Goal: Information Seeking & Learning: Learn about a topic

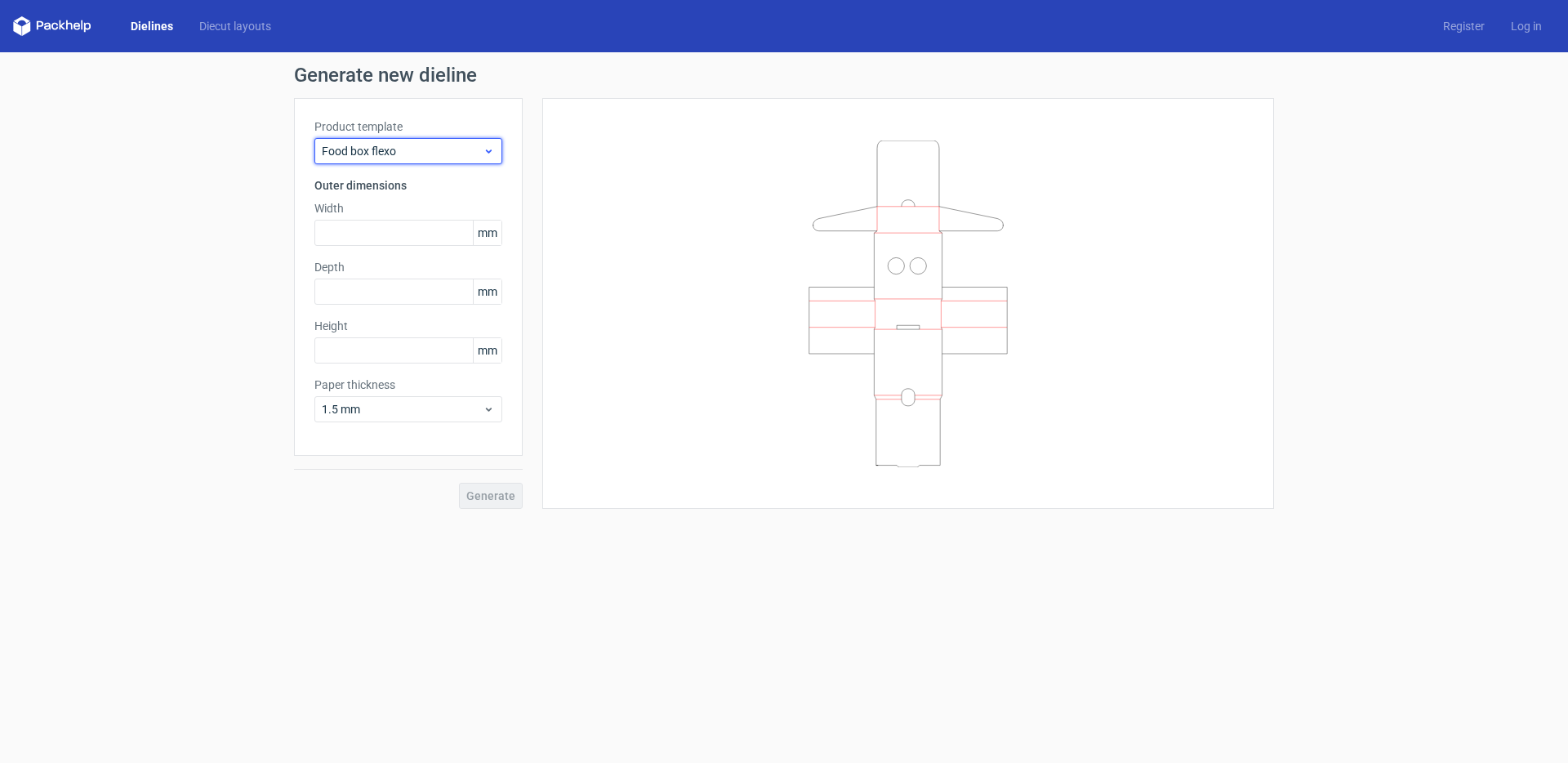
click at [425, 150] on span "Food box flexo" at bounding box center [402, 151] width 161 height 16
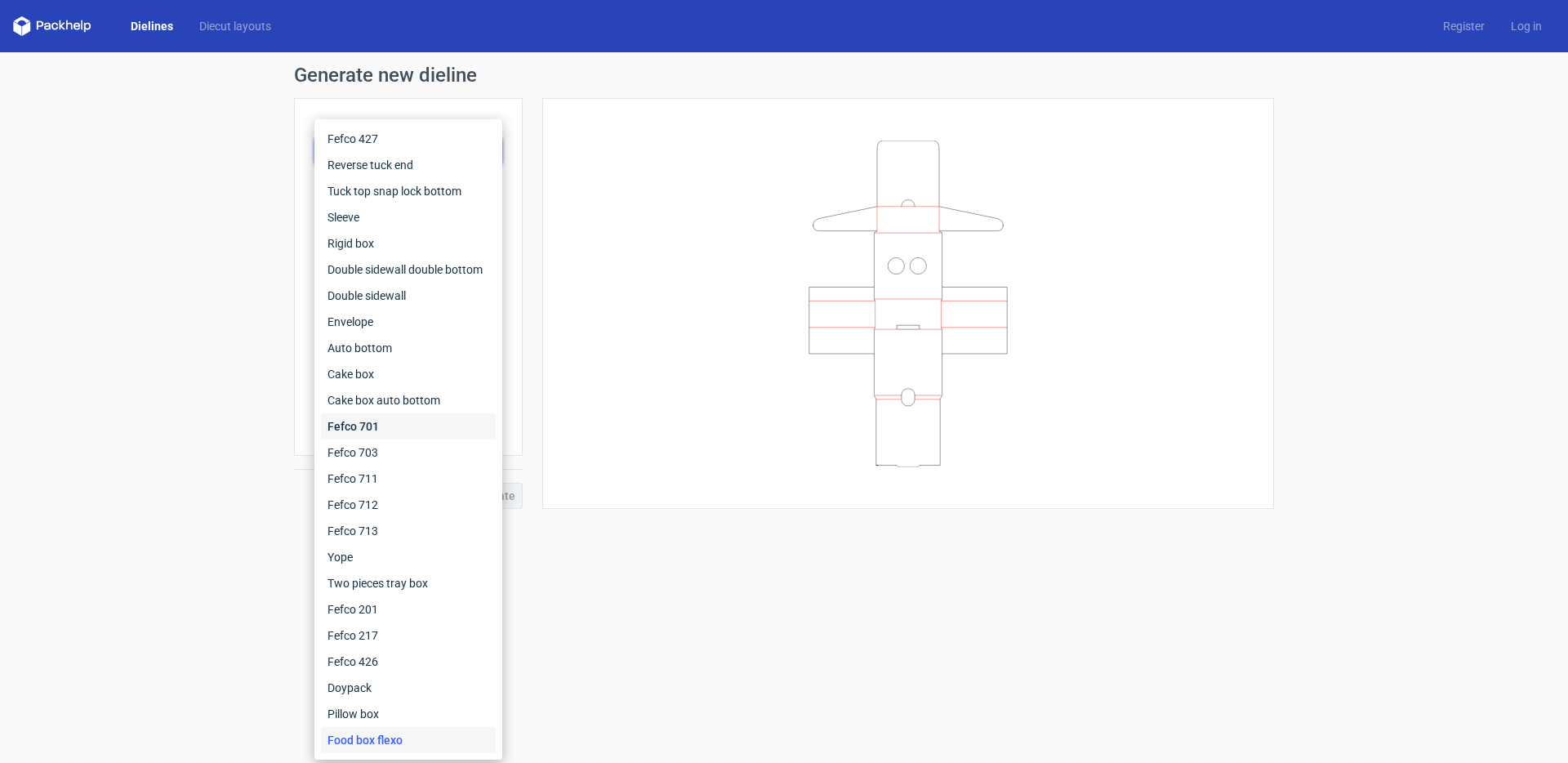
click at [361, 425] on div "Fefco 701" at bounding box center [409, 427] width 174 height 27
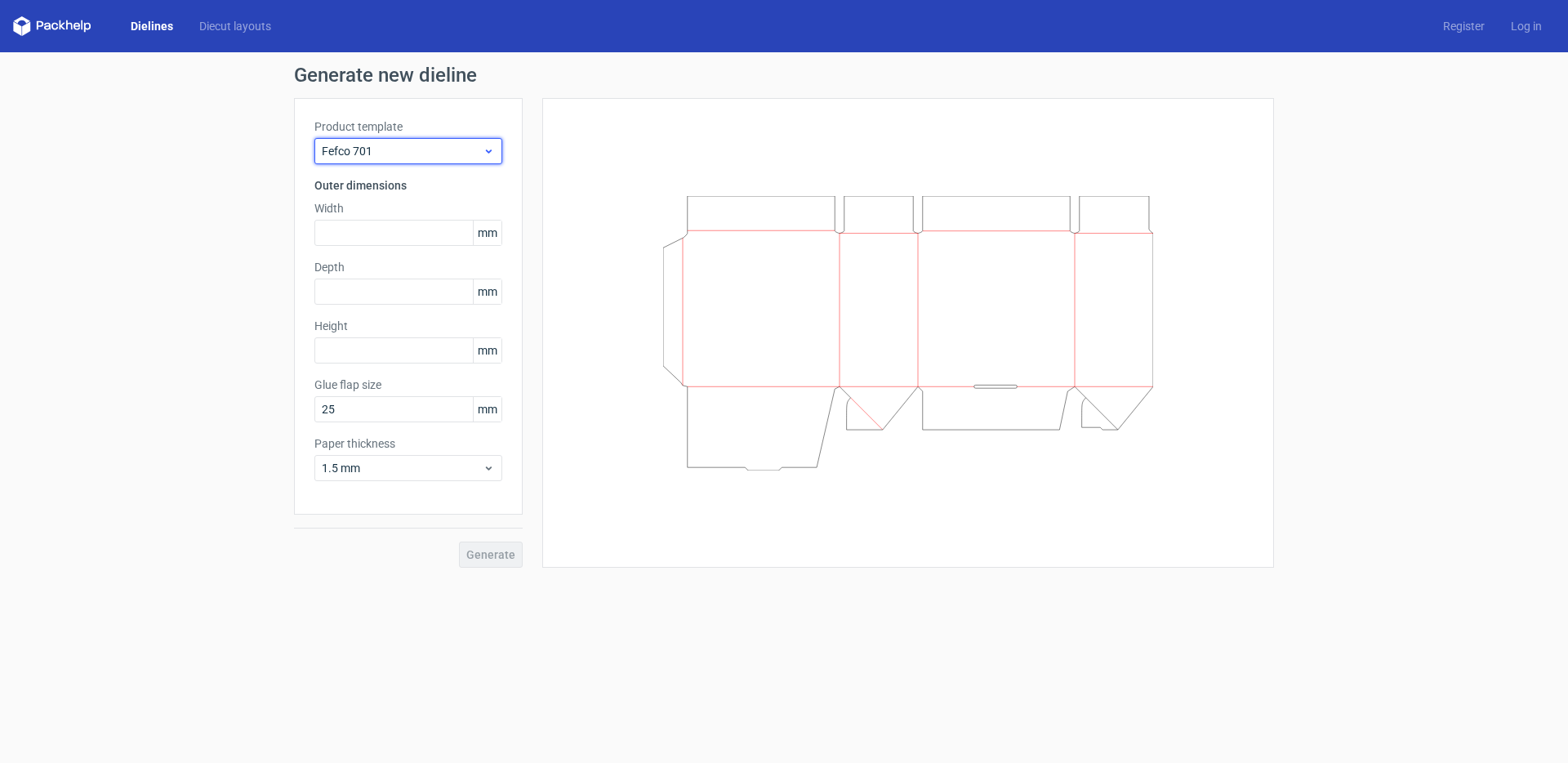
click at [359, 152] on span "Fefco 701" at bounding box center [402, 151] width 161 height 16
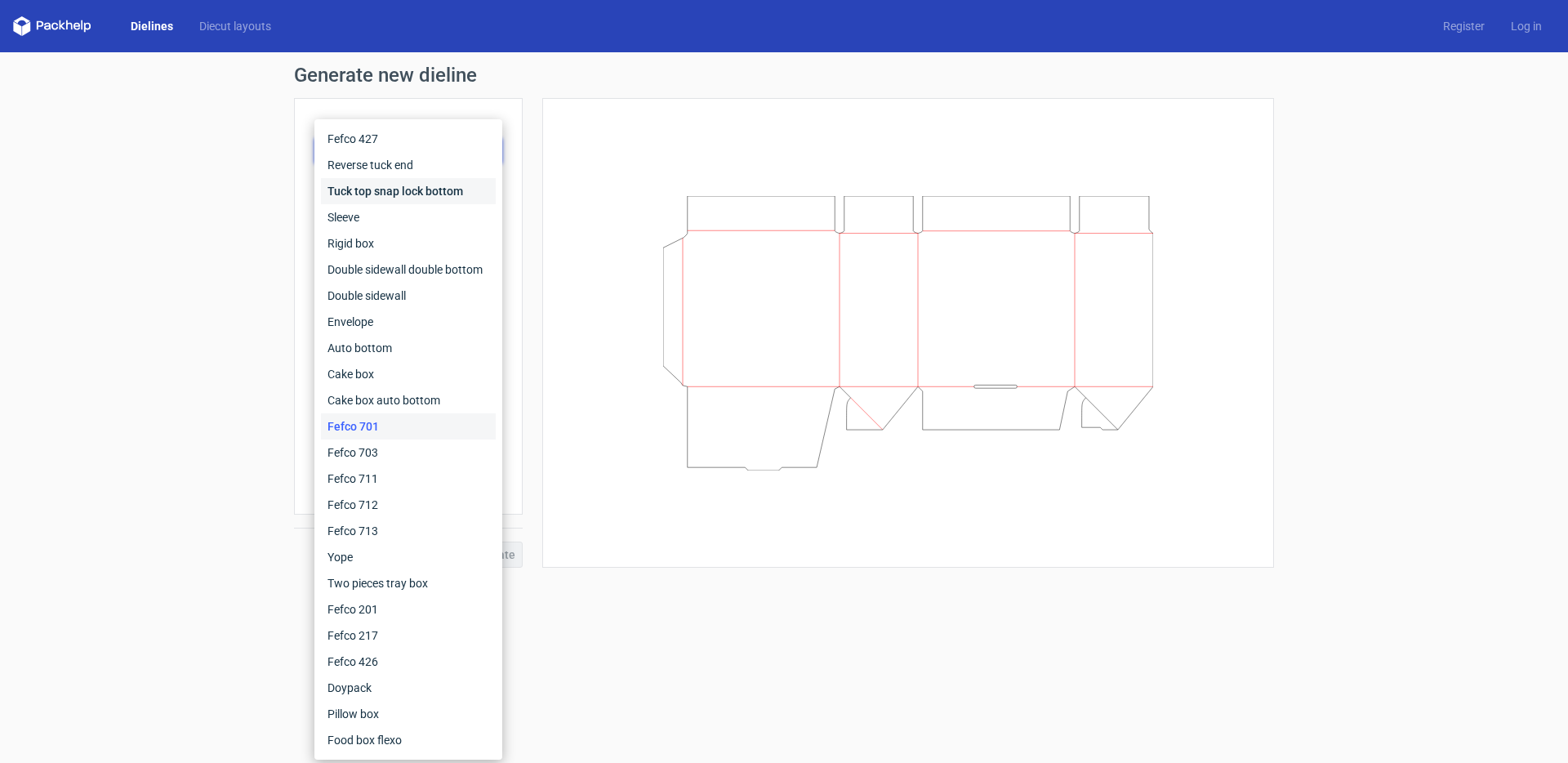
click at [371, 190] on div "Tuck top snap lock bottom" at bounding box center [409, 191] width 174 height 27
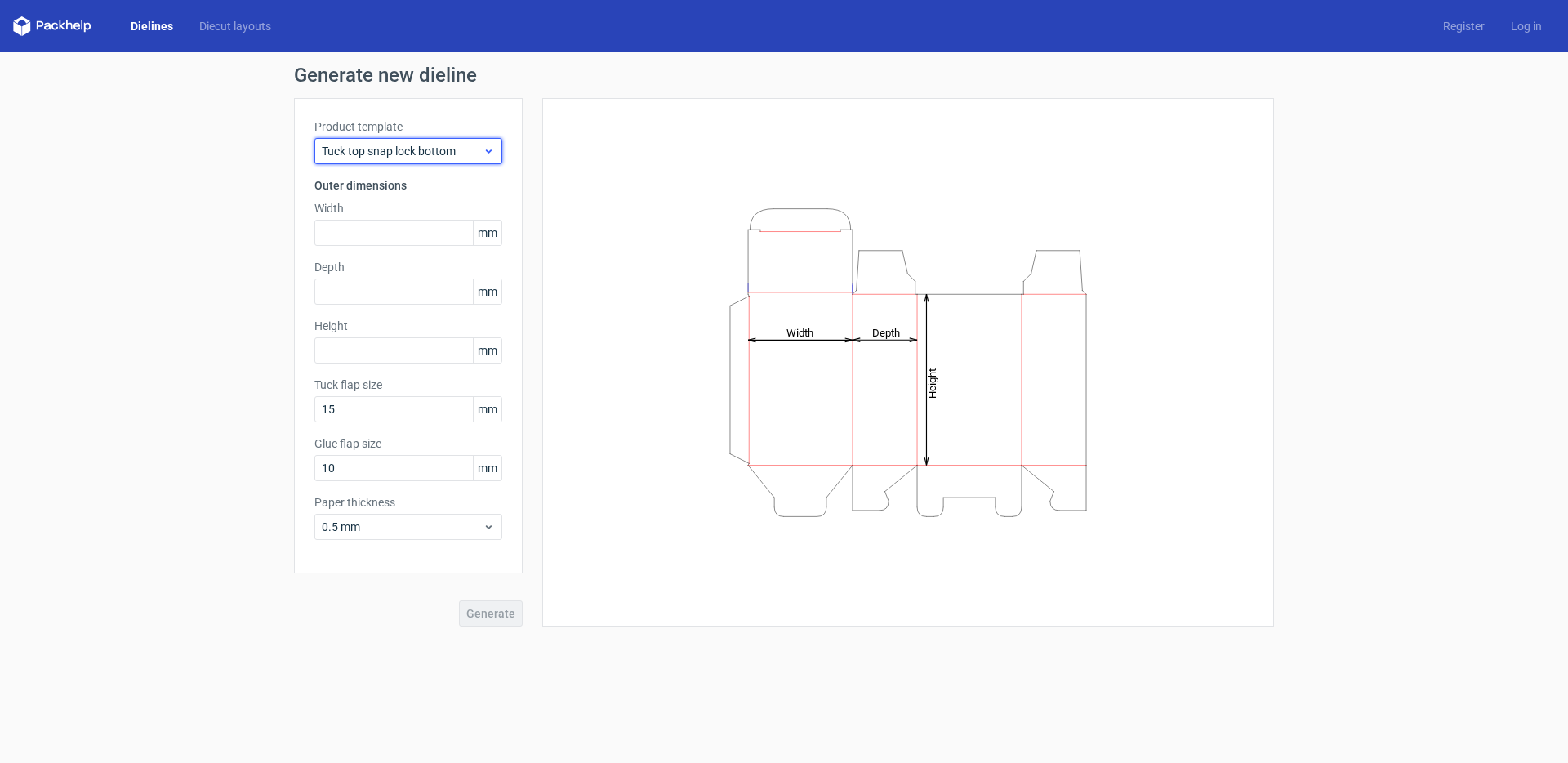
click at [357, 153] on span "Tuck top snap lock bottom" at bounding box center [402, 151] width 161 height 16
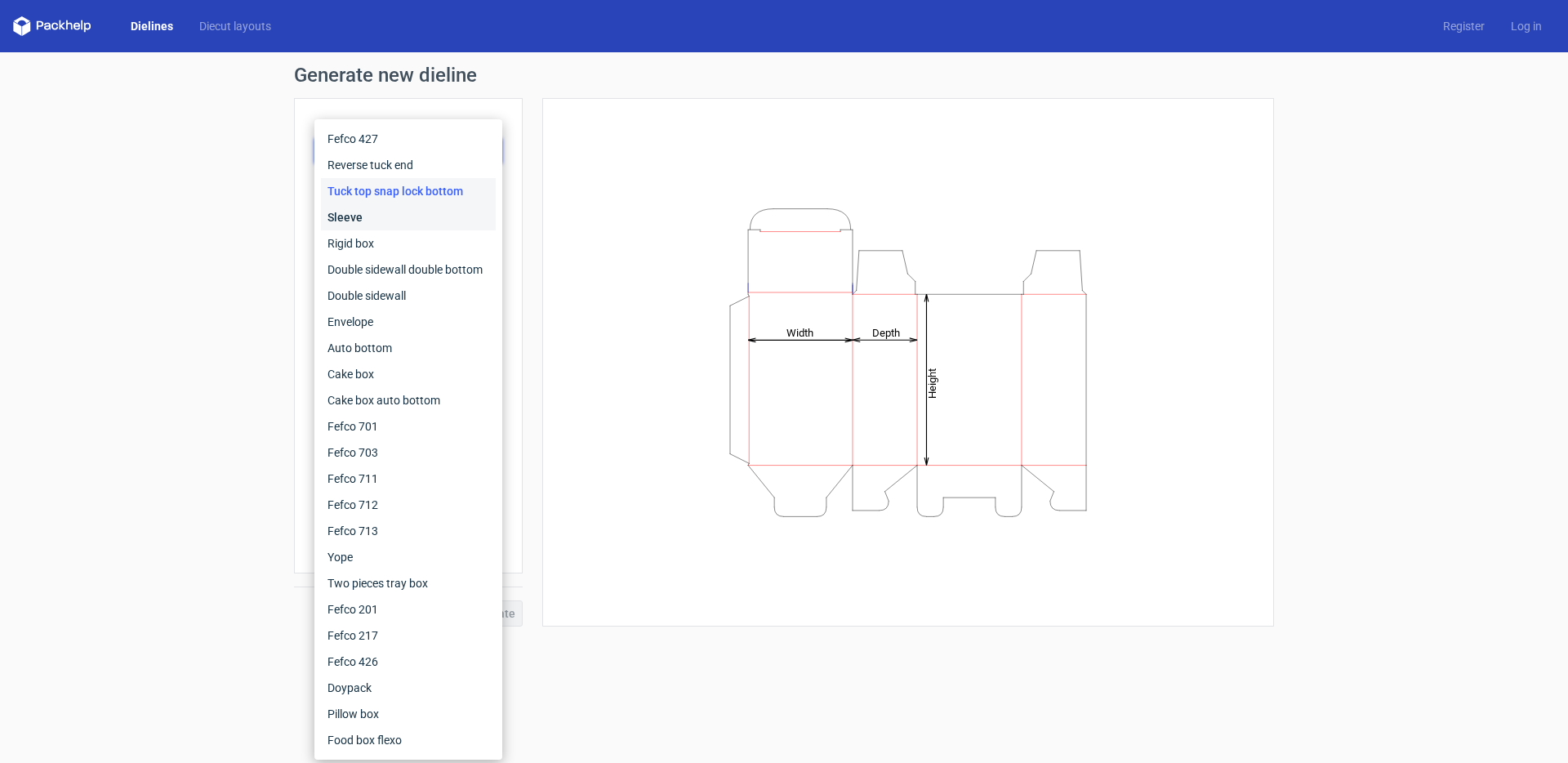
click at [362, 216] on div "Sleeve" at bounding box center [409, 217] width 174 height 27
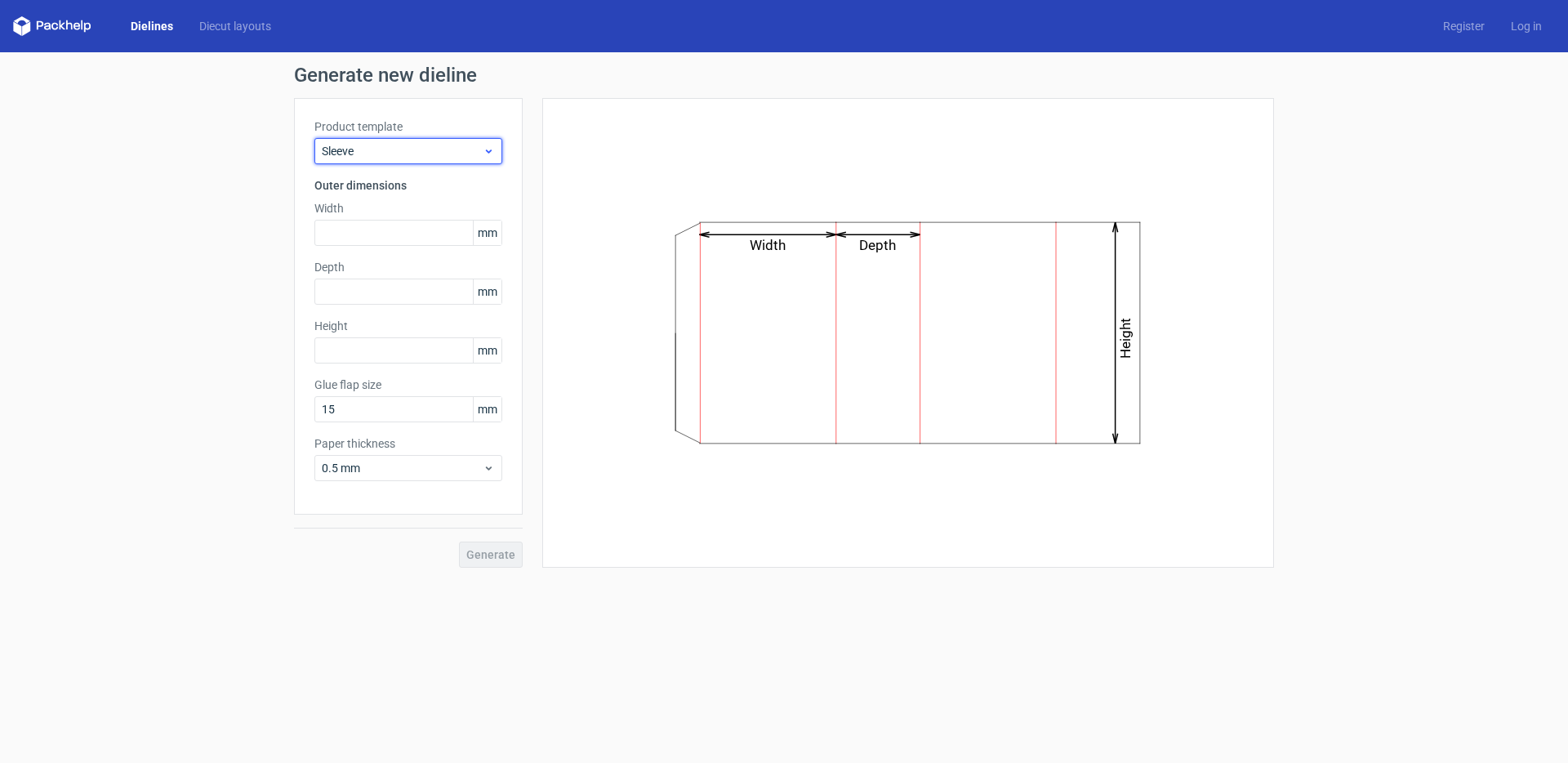
click at [377, 151] on span "Sleeve" at bounding box center [402, 151] width 161 height 16
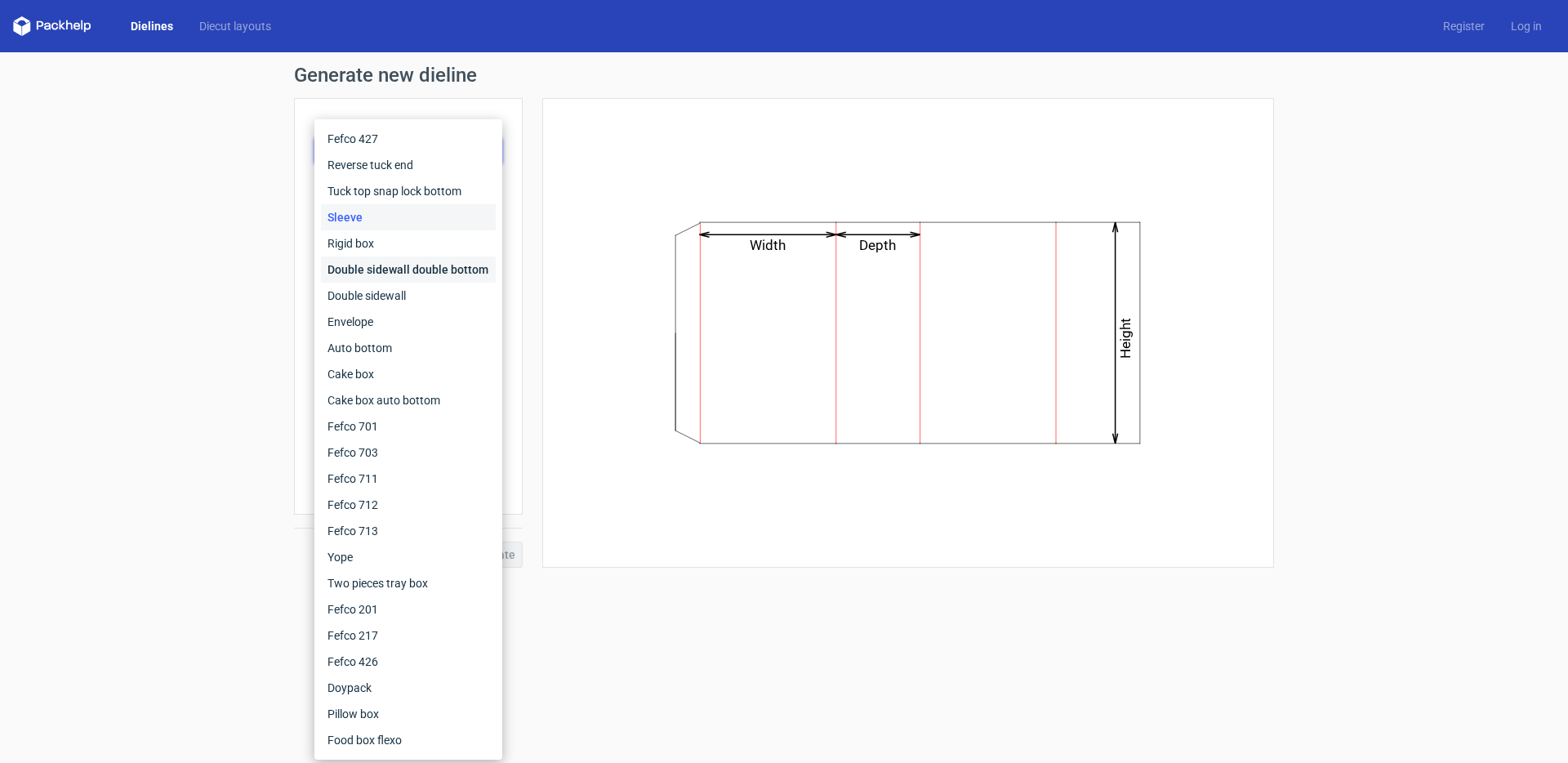
click at [391, 268] on div "Double sidewall double bottom" at bounding box center [409, 270] width 174 height 27
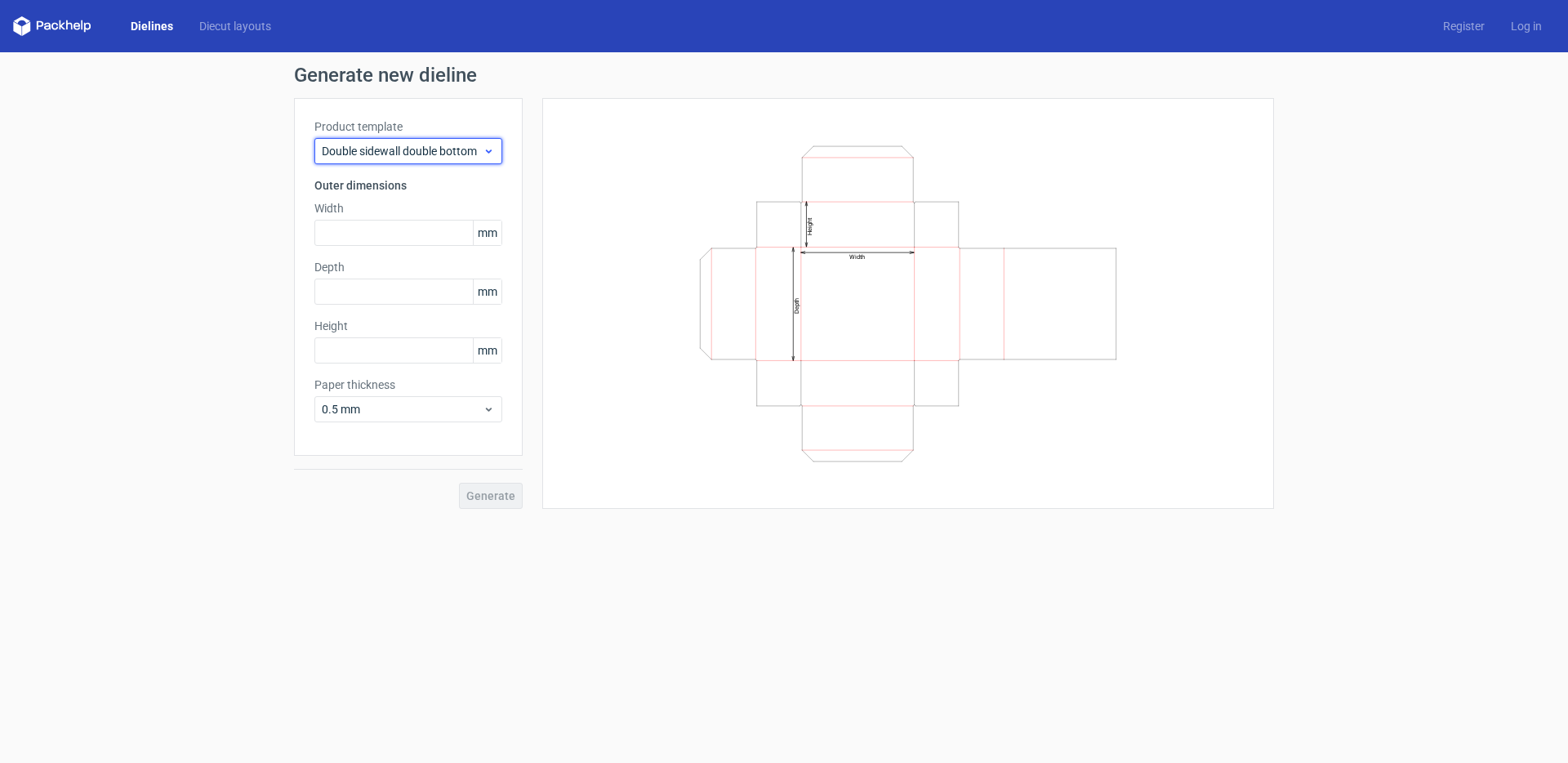
click at [388, 151] on span "Double sidewall double bottom" at bounding box center [402, 151] width 161 height 16
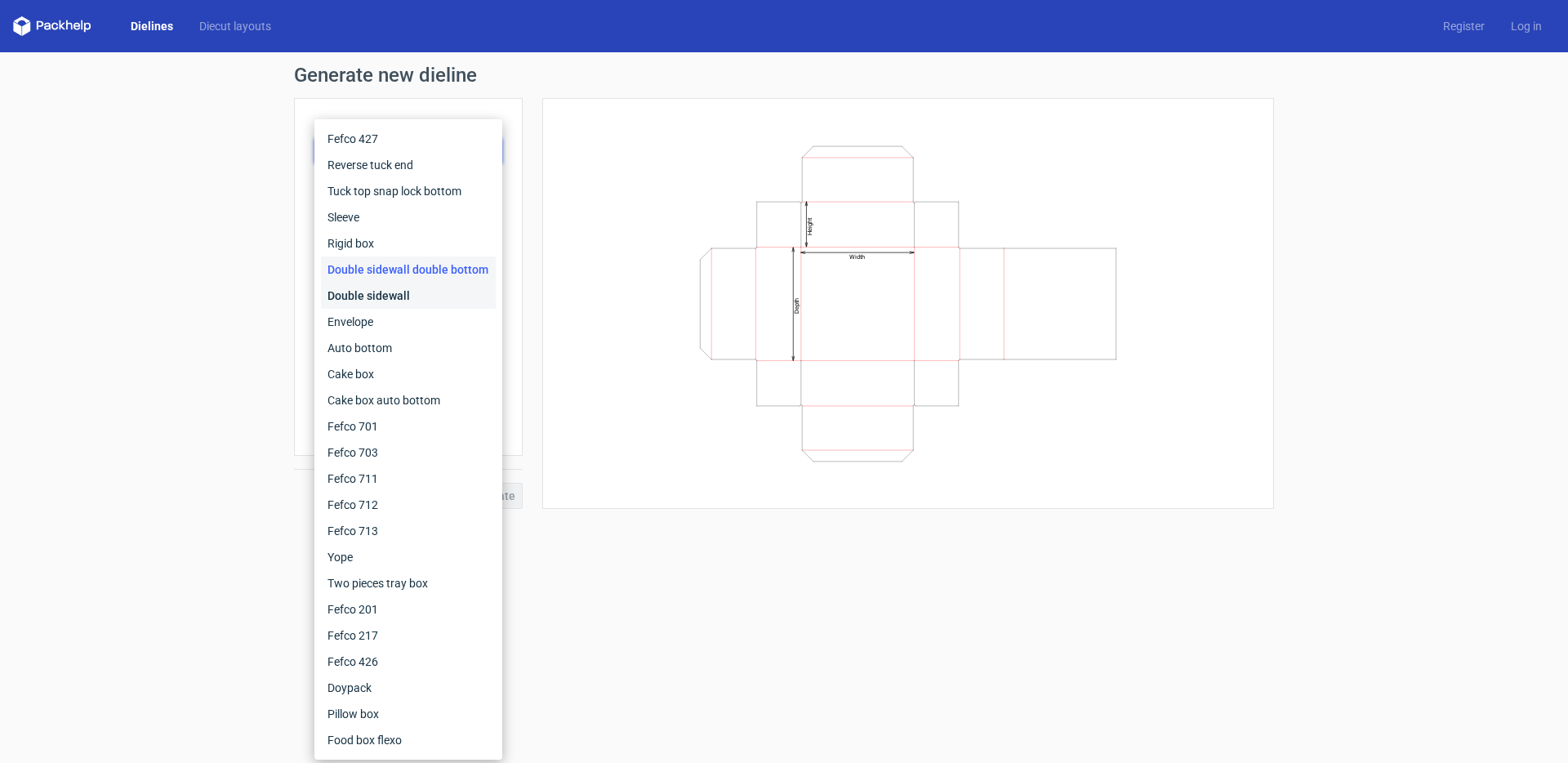
click at [382, 291] on div "Double sidewall" at bounding box center [409, 296] width 174 height 27
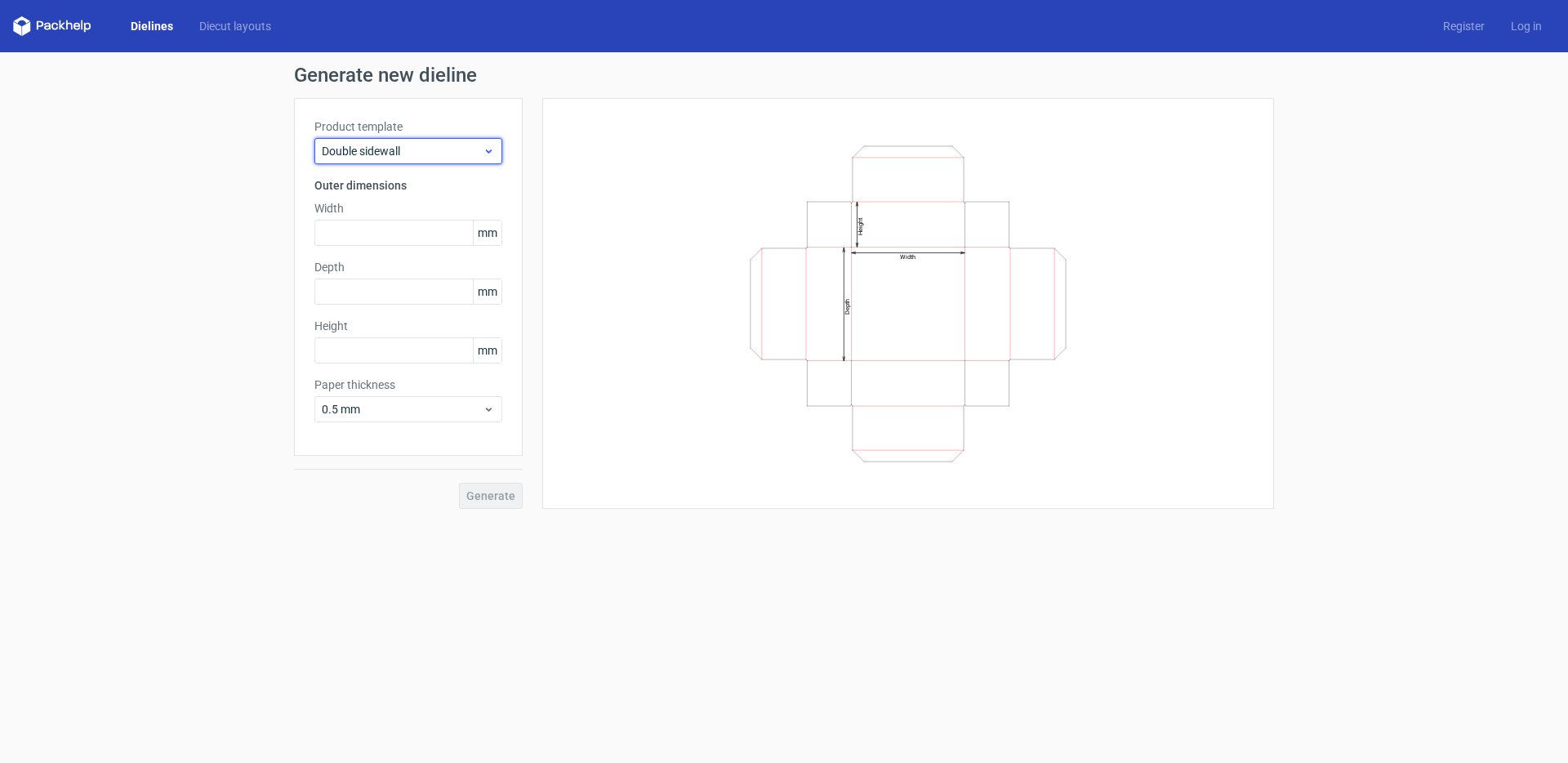
click at [388, 155] on span "Double sidewall" at bounding box center [402, 151] width 161 height 16
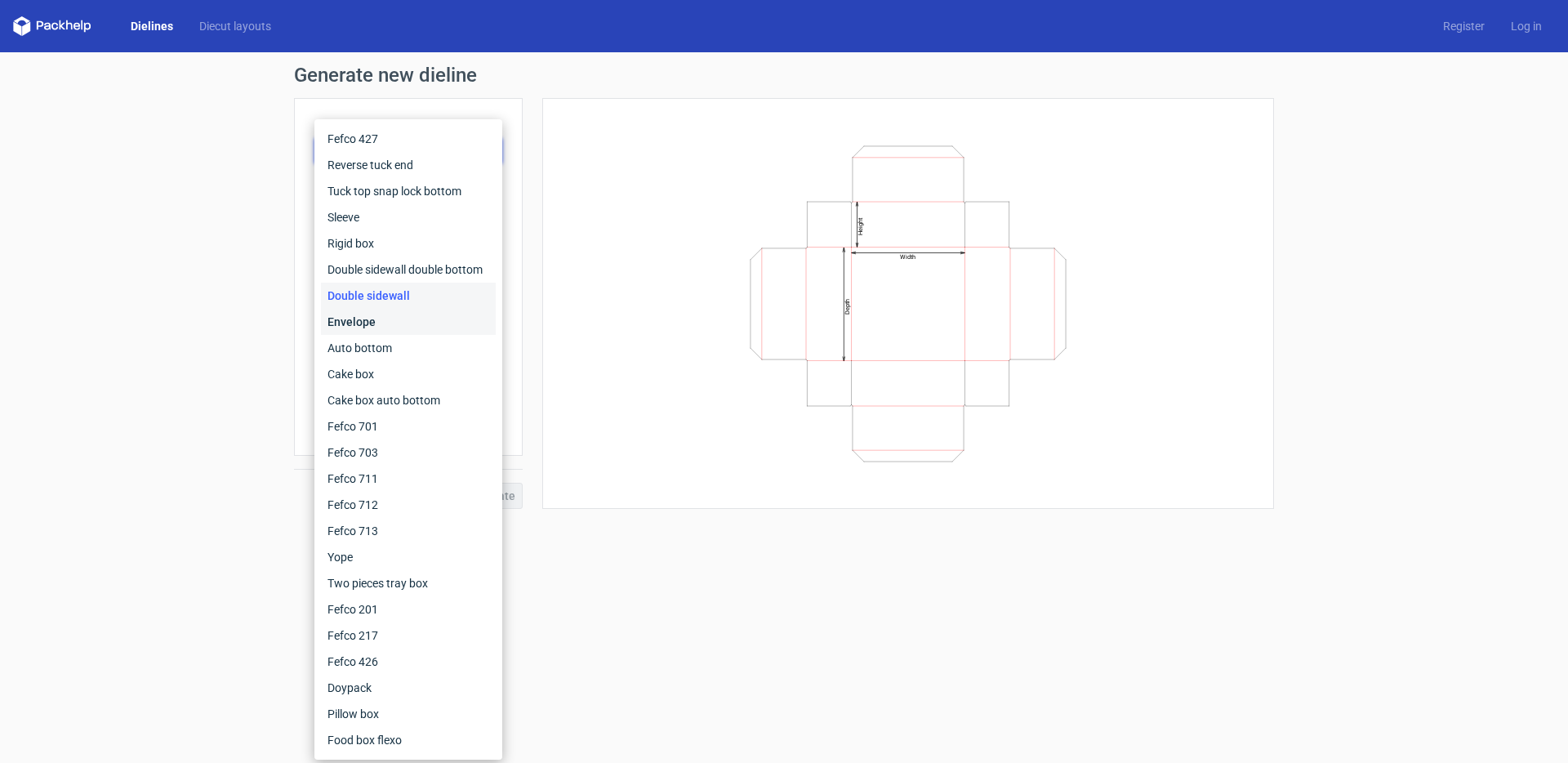
click at [369, 316] on div "Envelope" at bounding box center [409, 322] width 174 height 27
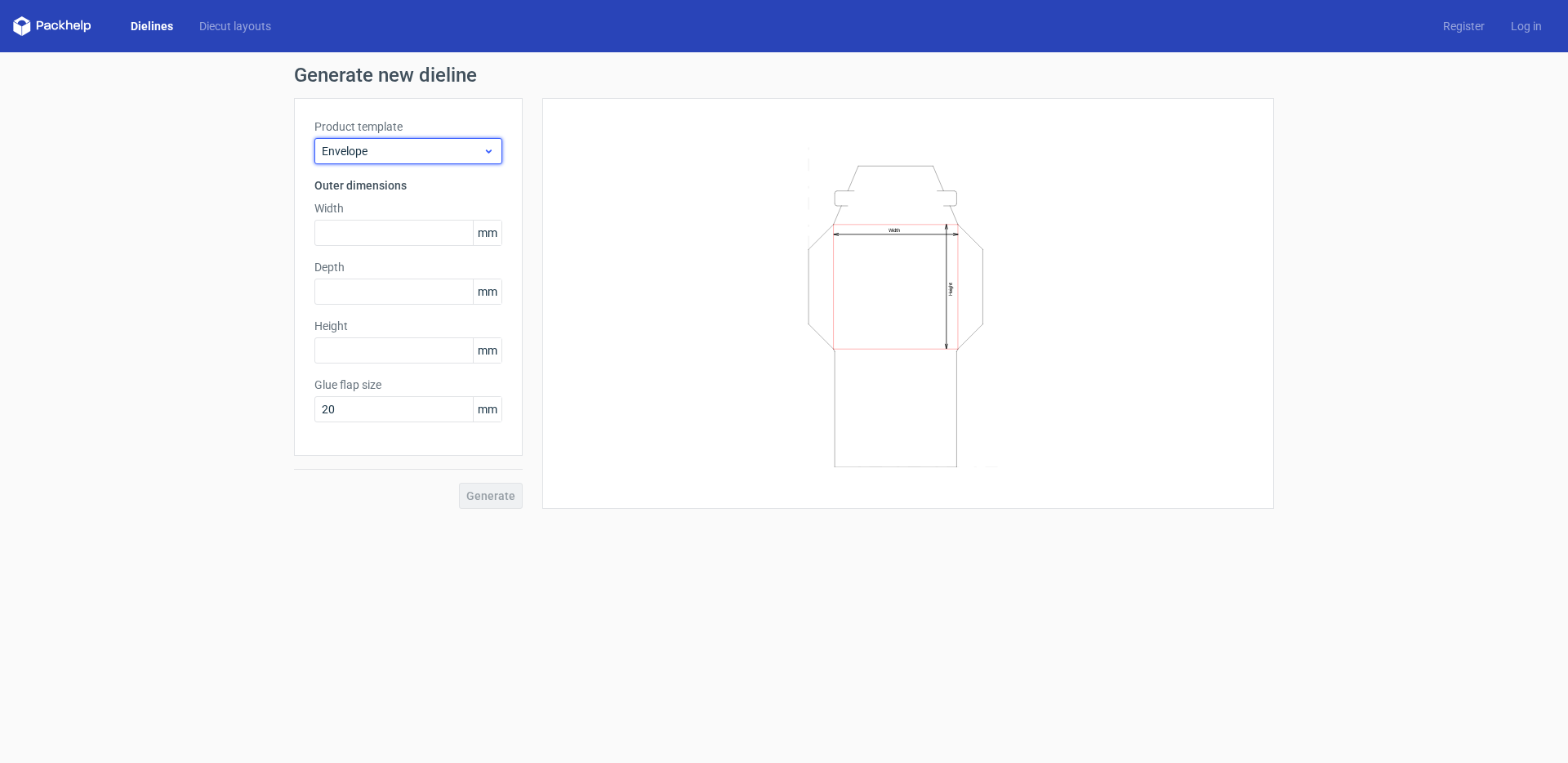
click at [392, 154] on span "Envelope" at bounding box center [402, 151] width 161 height 16
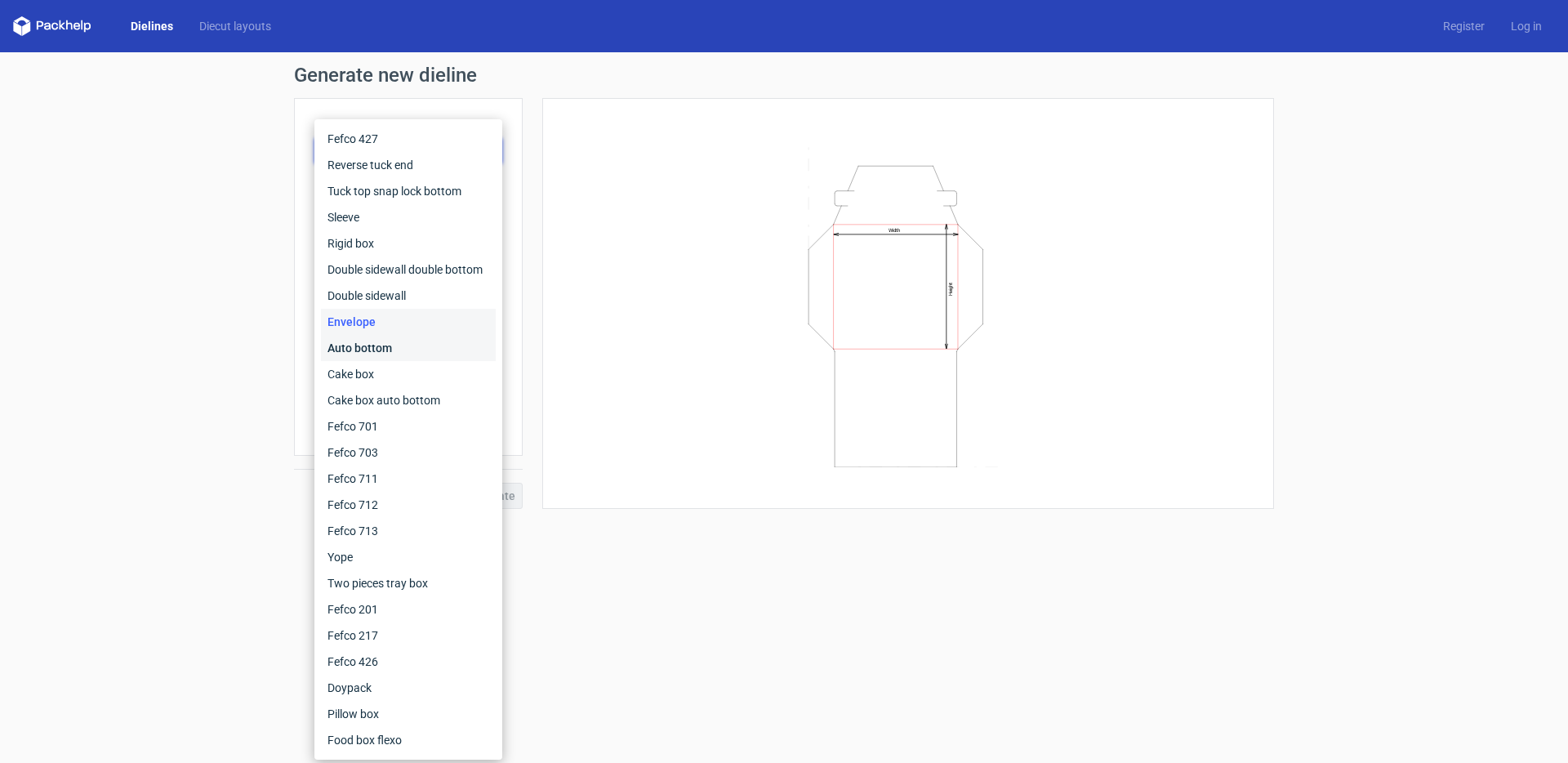
click at [383, 352] on div "Auto bottom" at bounding box center [409, 348] width 174 height 27
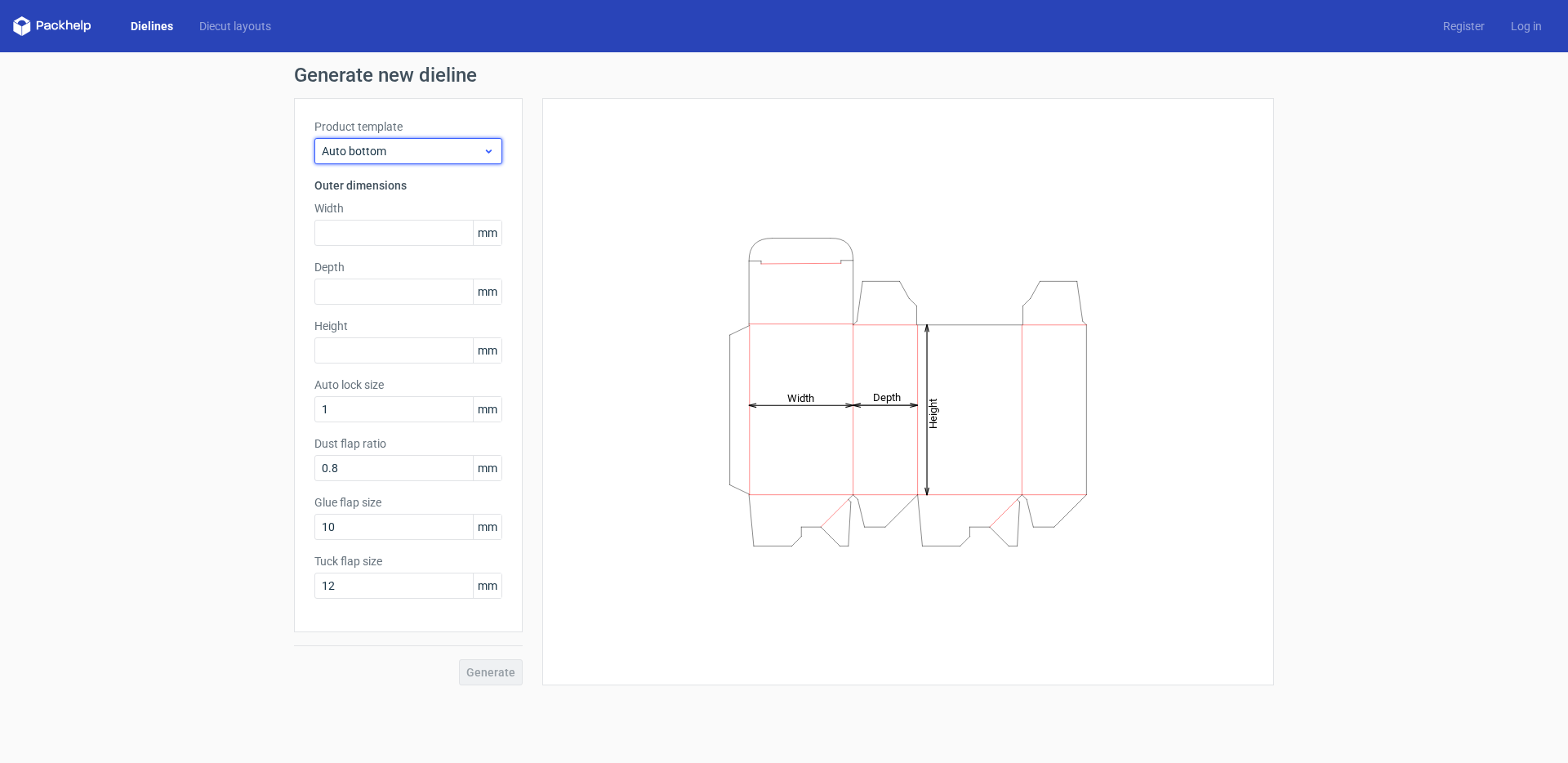
click at [387, 145] on span "Auto bottom" at bounding box center [402, 151] width 161 height 16
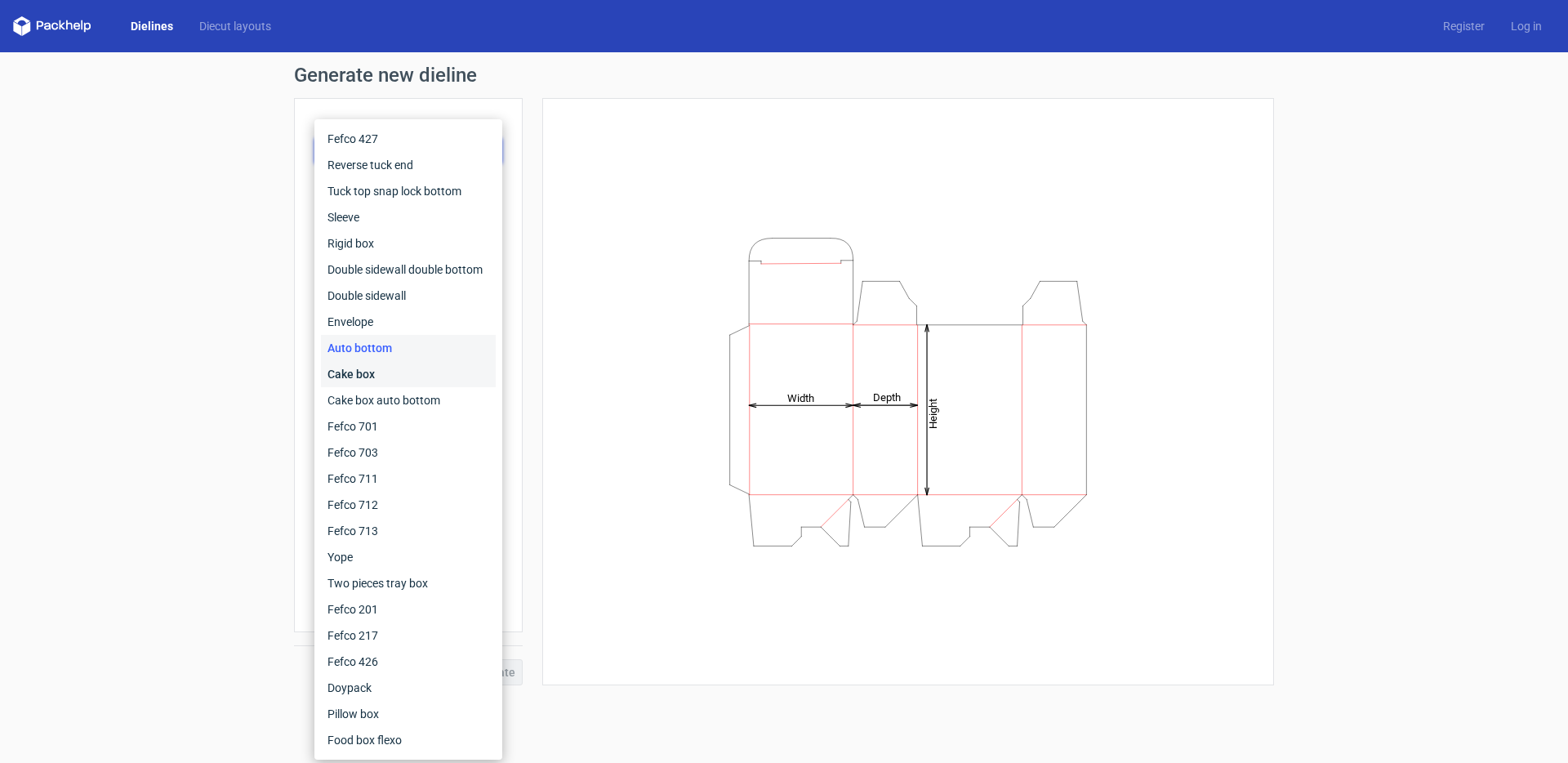
click at [364, 375] on div "Cake box" at bounding box center [409, 374] width 174 height 27
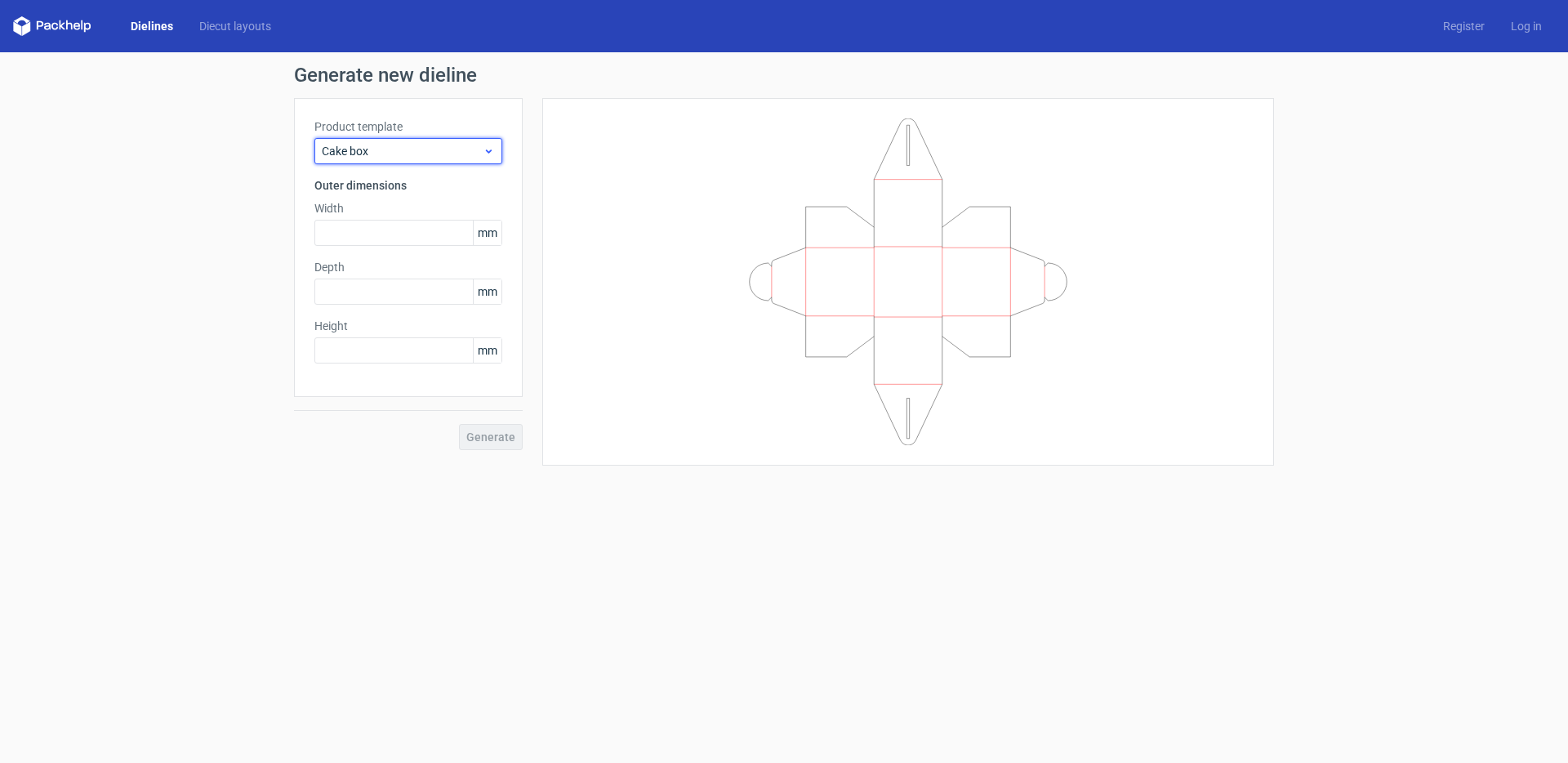
click at [417, 154] on span "Cake box" at bounding box center [402, 151] width 161 height 16
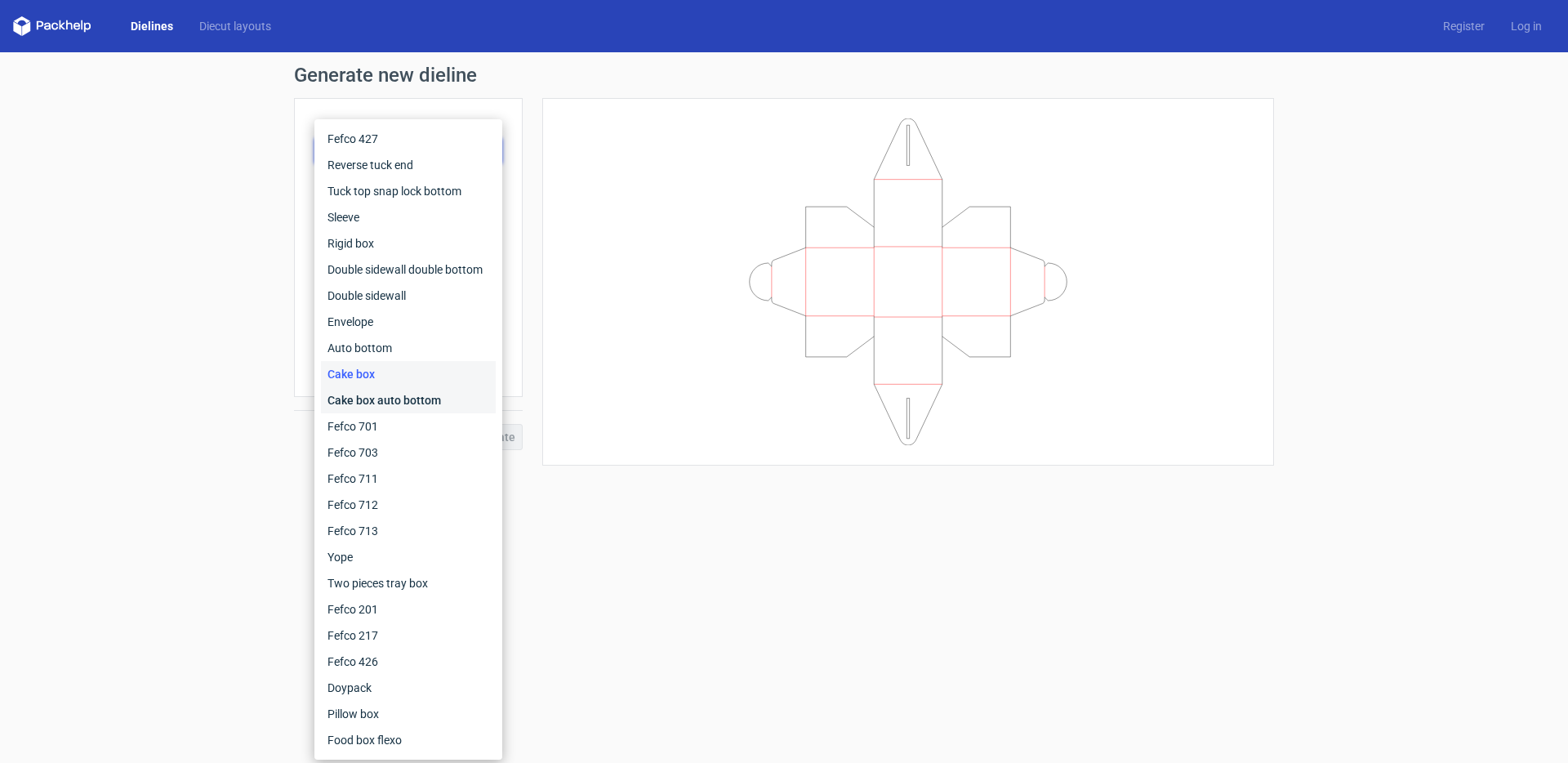
click at [400, 400] on div "Cake box auto bottom" at bounding box center [409, 400] width 174 height 27
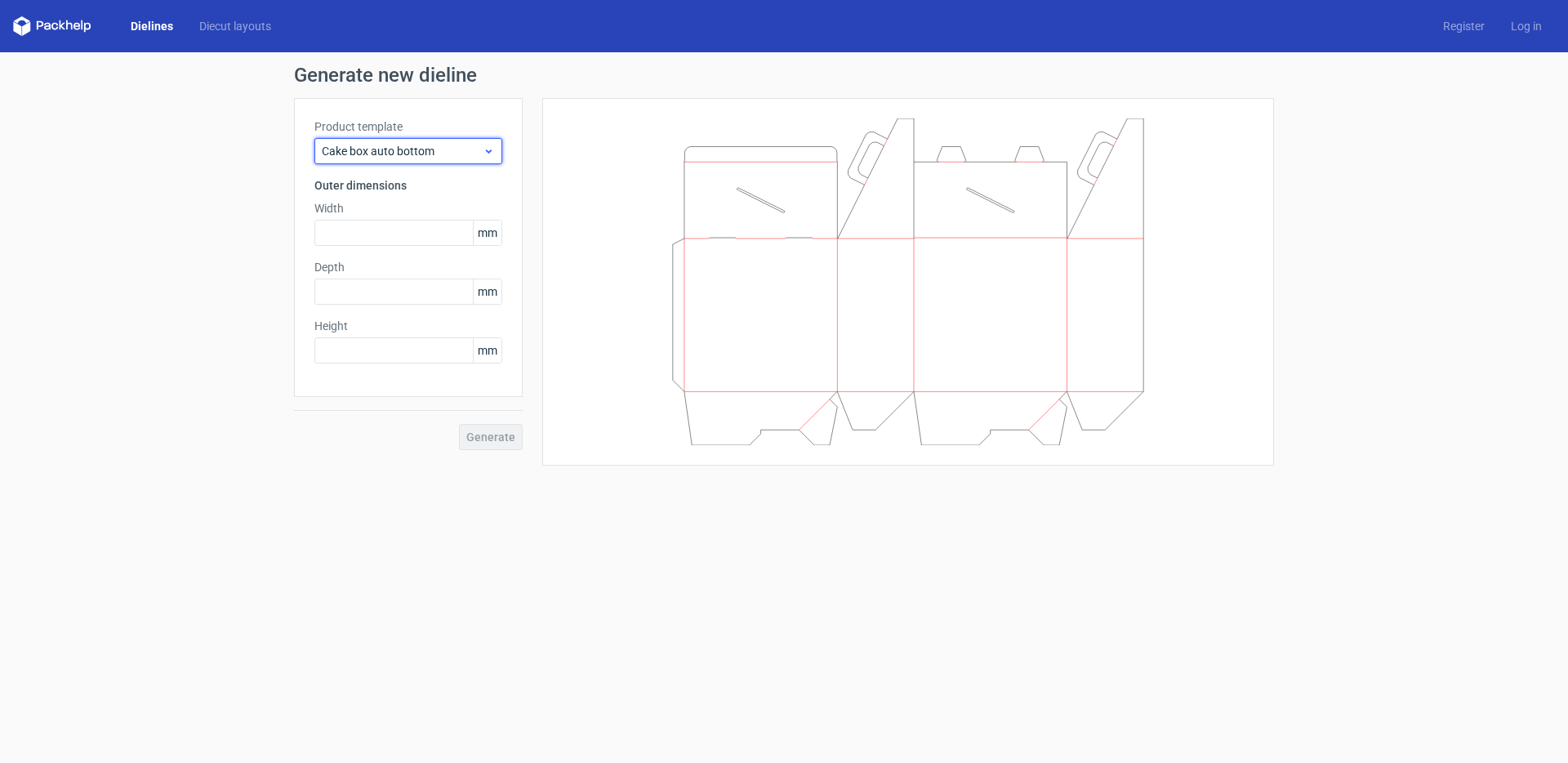
click at [495, 154] on div "Cake box auto bottom" at bounding box center [409, 152] width 188 height 27
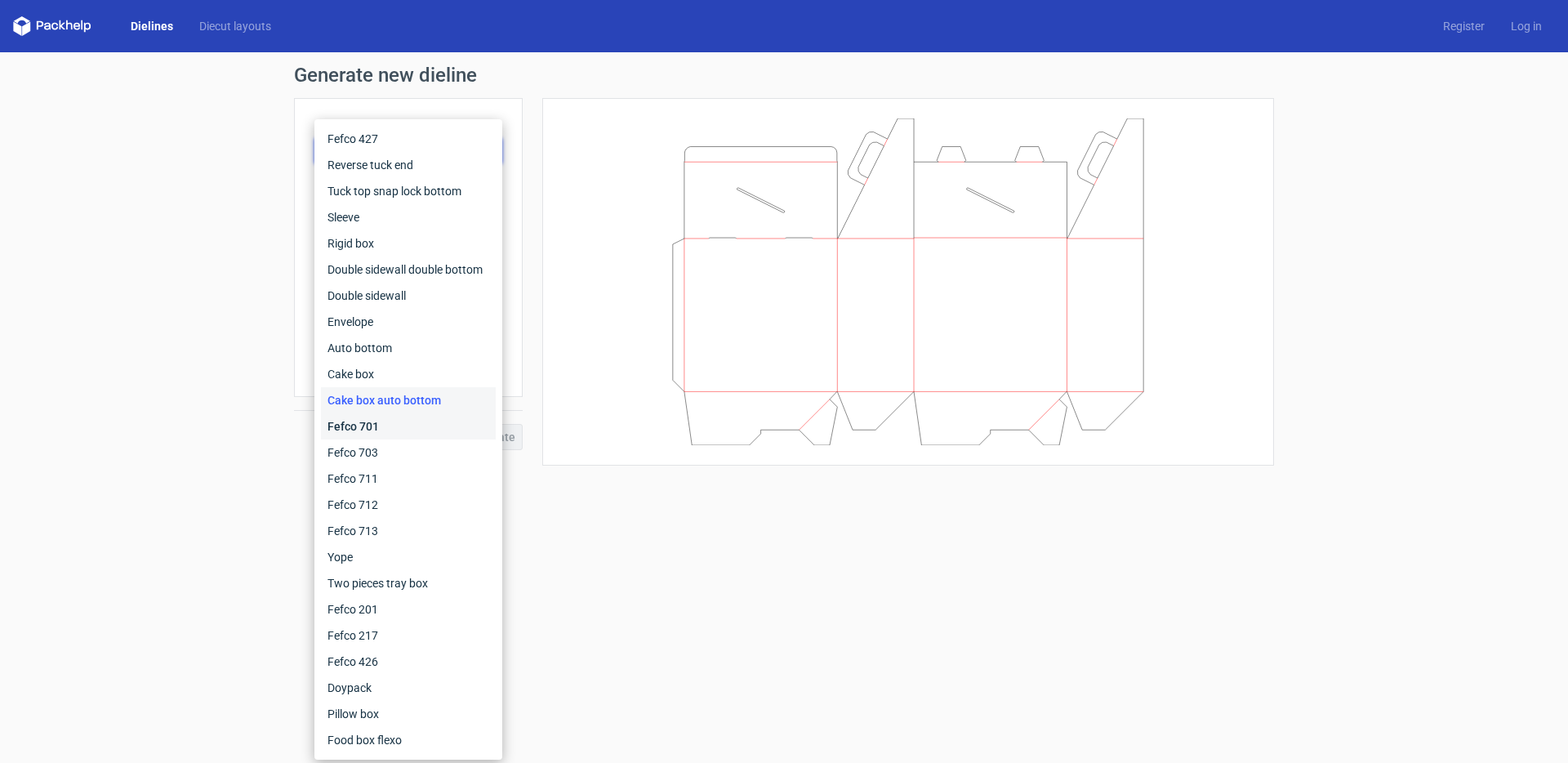
click at [398, 421] on div "Fefco 701" at bounding box center [409, 427] width 174 height 27
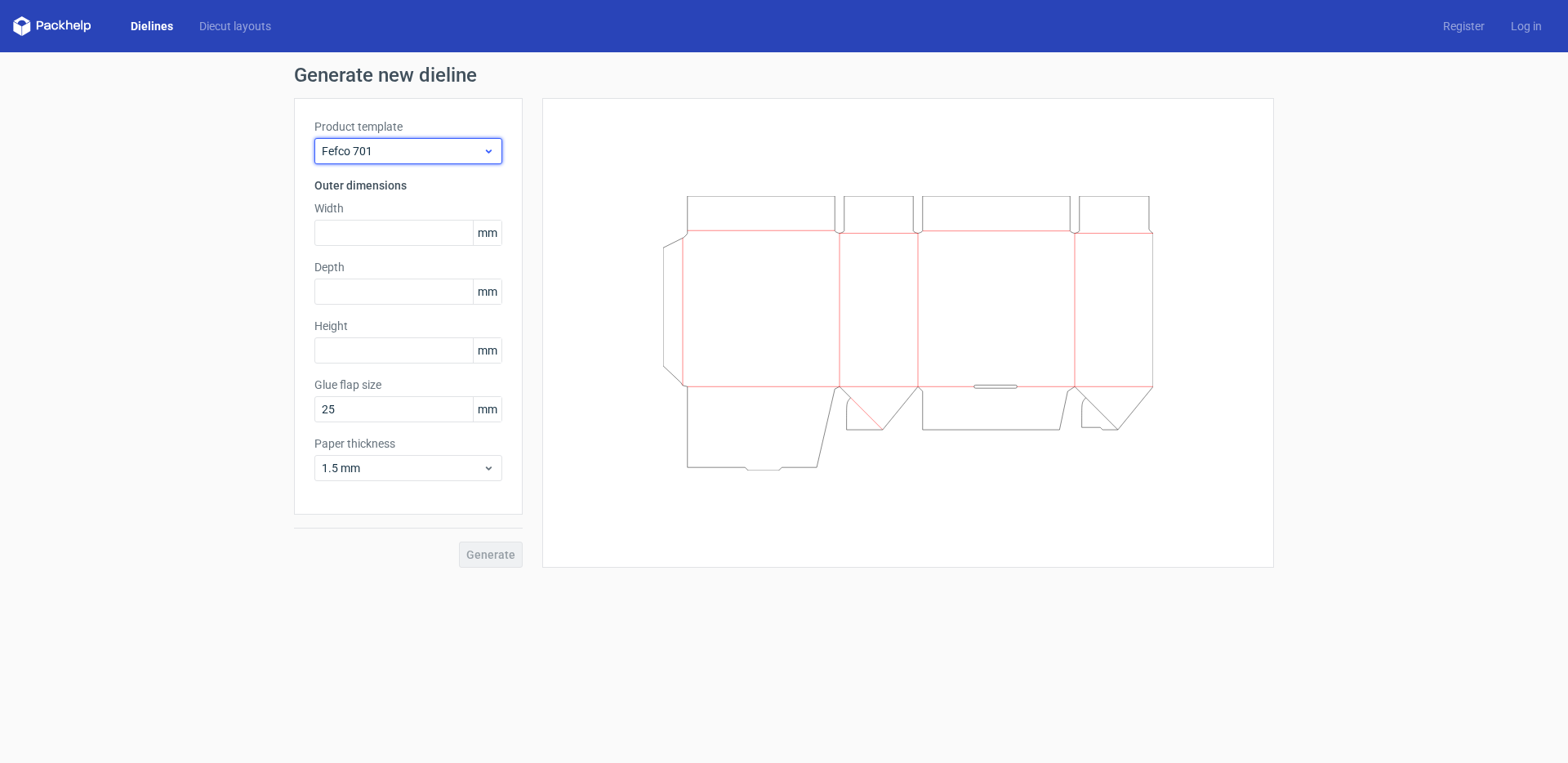
click at [397, 160] on div "Fefco 701" at bounding box center [409, 152] width 188 height 27
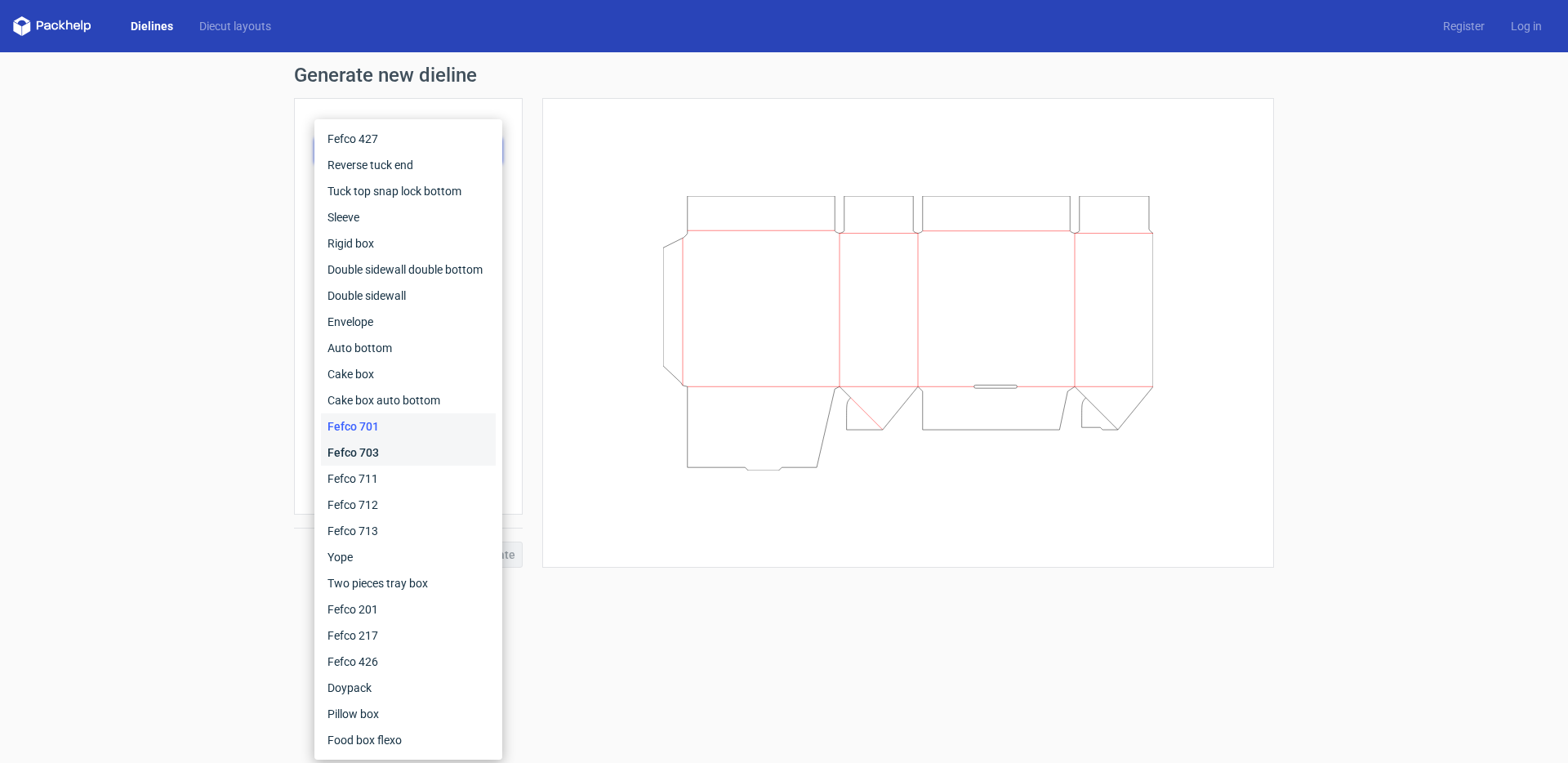
click at [374, 453] on div "Fefco 703" at bounding box center [409, 453] width 174 height 27
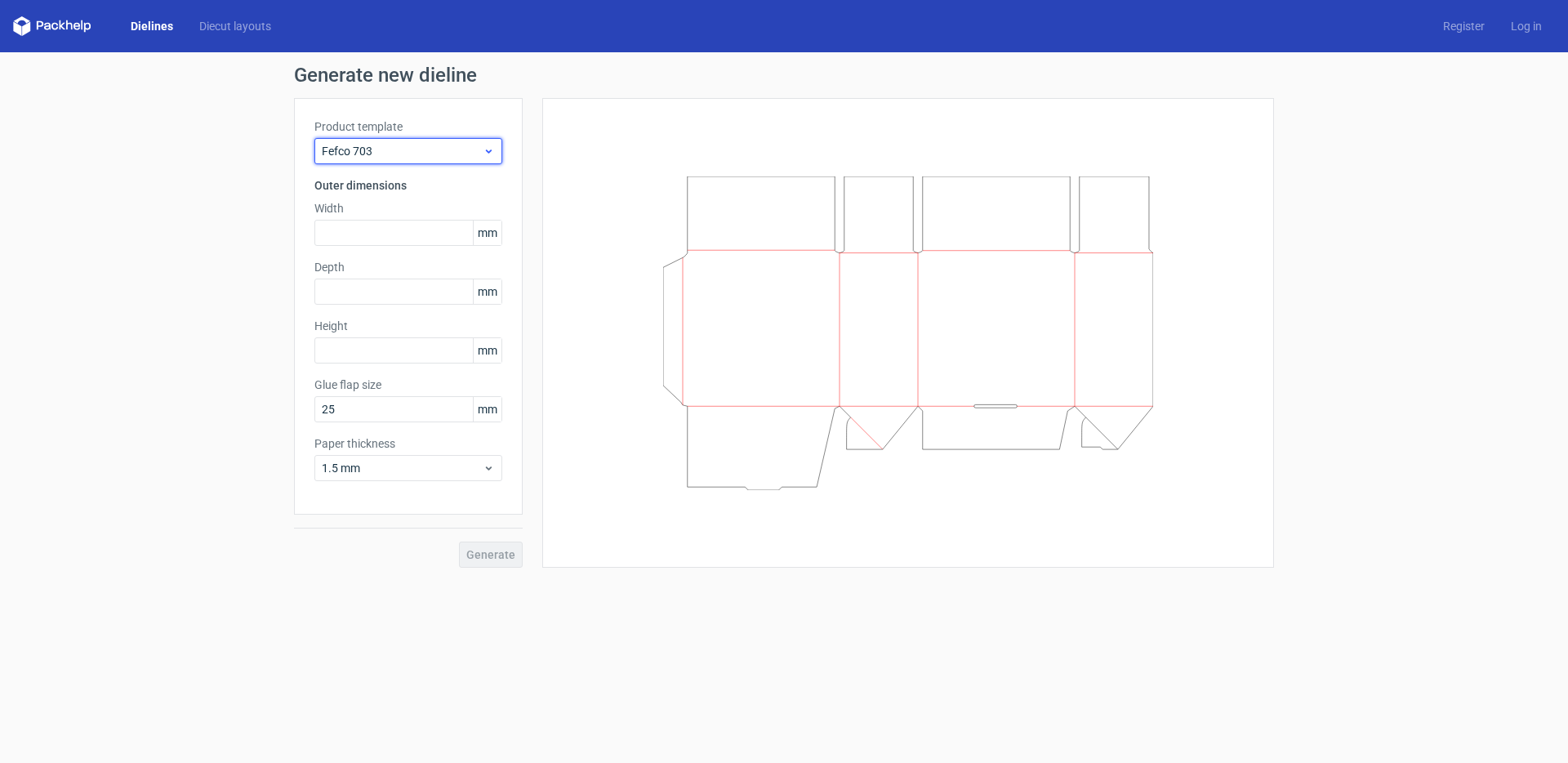
click at [416, 143] on span "Fefco 703" at bounding box center [402, 151] width 161 height 16
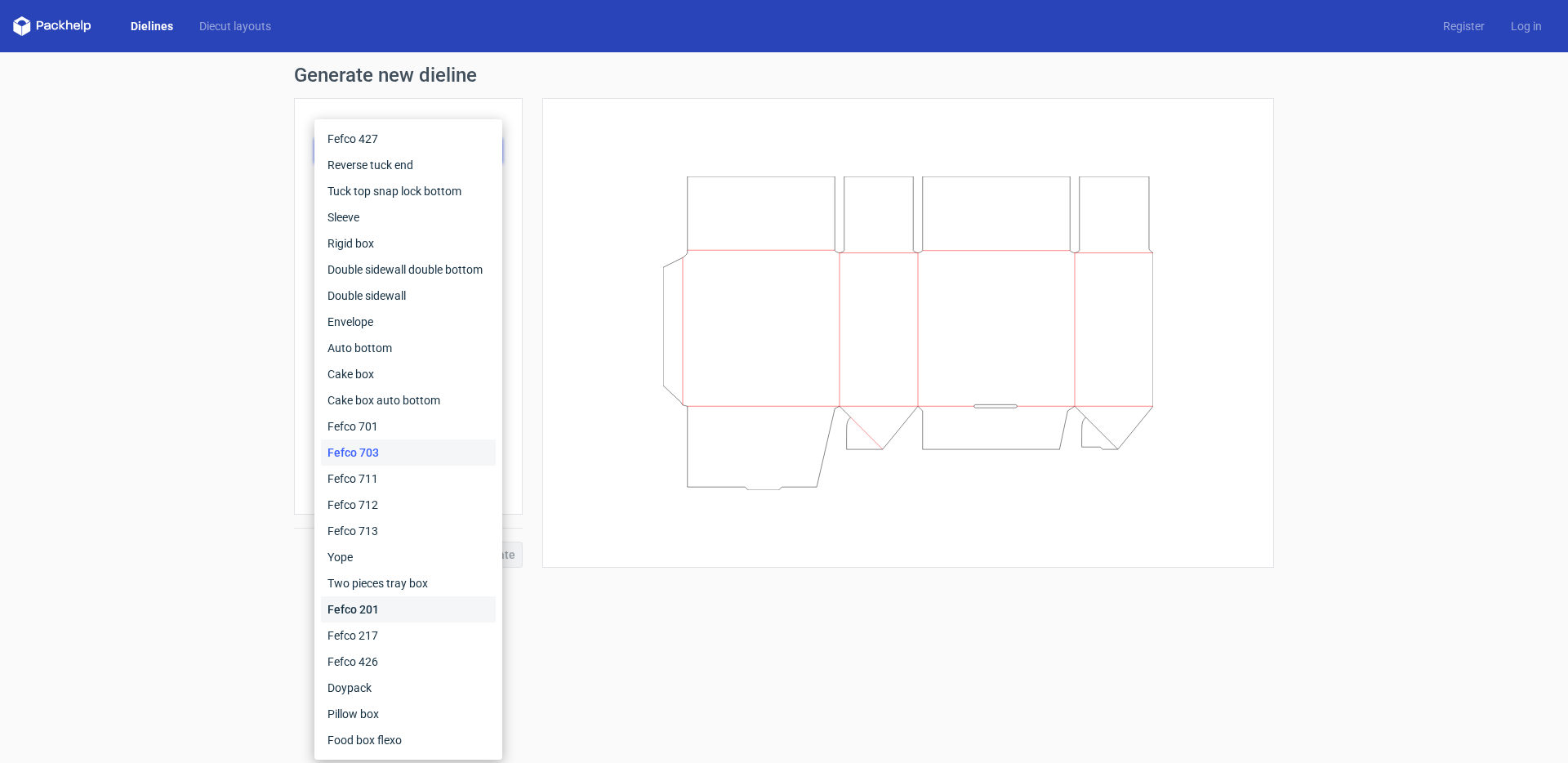
click at [353, 610] on div "Fefco 201" at bounding box center [409, 609] width 174 height 27
